Goal: Complete application form

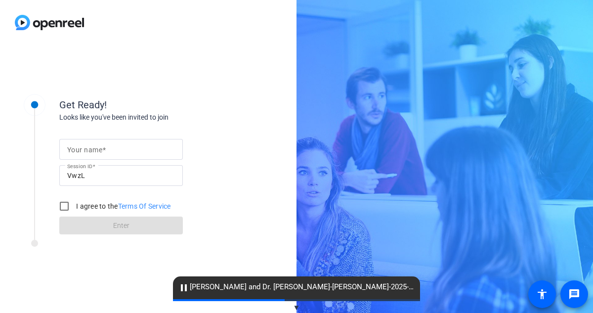
click at [104, 150] on span at bounding box center [103, 150] width 3 height 8
click at [104, 150] on input "Your name" at bounding box center [121, 149] width 108 height 12
type input "[PERSON_NAME]"
click at [67, 205] on input "I agree to the Terms Of Service" at bounding box center [64, 206] width 20 height 20
checkbox input "true"
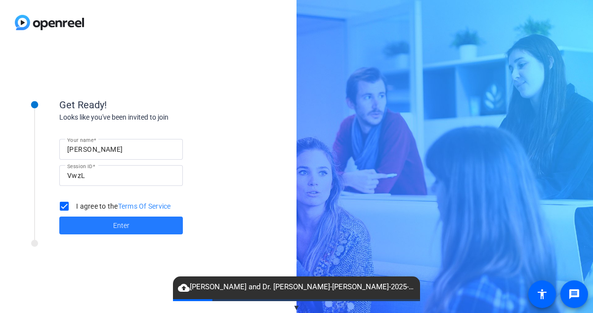
click at [104, 229] on span at bounding box center [120, 225] width 123 height 24
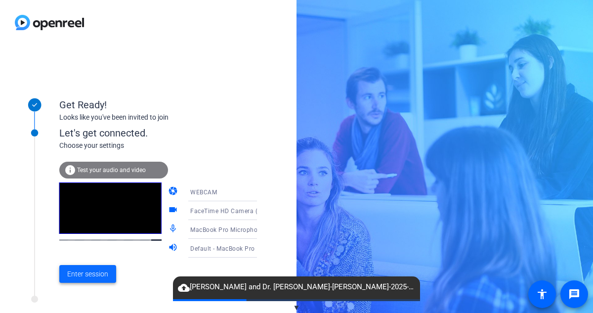
click at [87, 279] on span at bounding box center [87, 274] width 57 height 24
